Goal: Find specific page/section: Find specific page/section

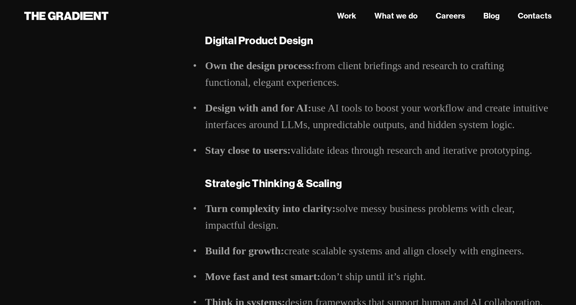
scroll to position [384, 0]
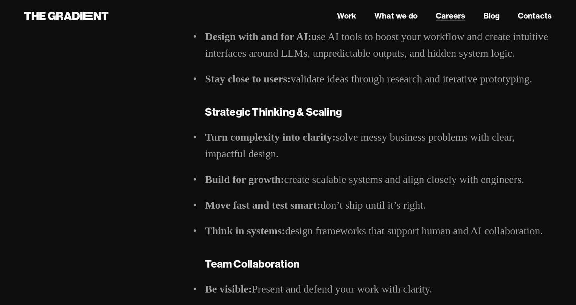
click at [450, 14] on link "Careers" at bounding box center [450, 15] width 29 height 11
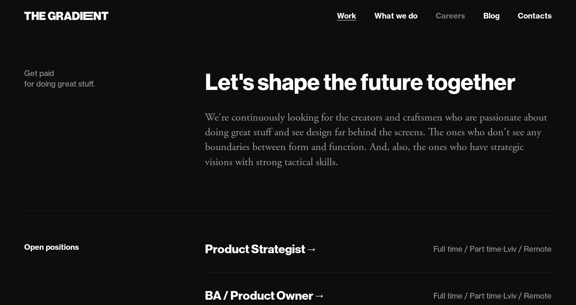
click at [341, 16] on link "Work" at bounding box center [346, 15] width 19 height 11
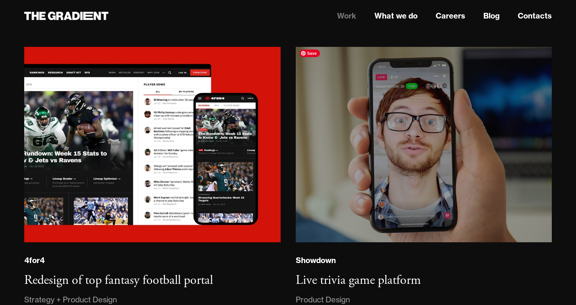
scroll to position [1774, 0]
